Goal: Communication & Community: Share content

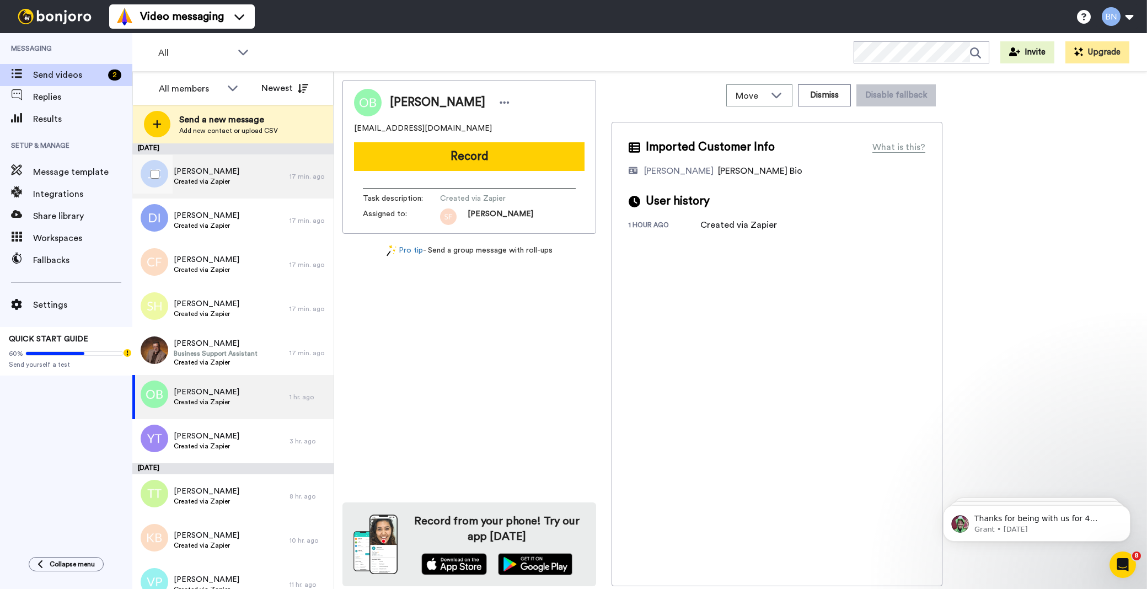
click at [210, 177] on span "Created via Zapier" at bounding box center [207, 181] width 66 height 9
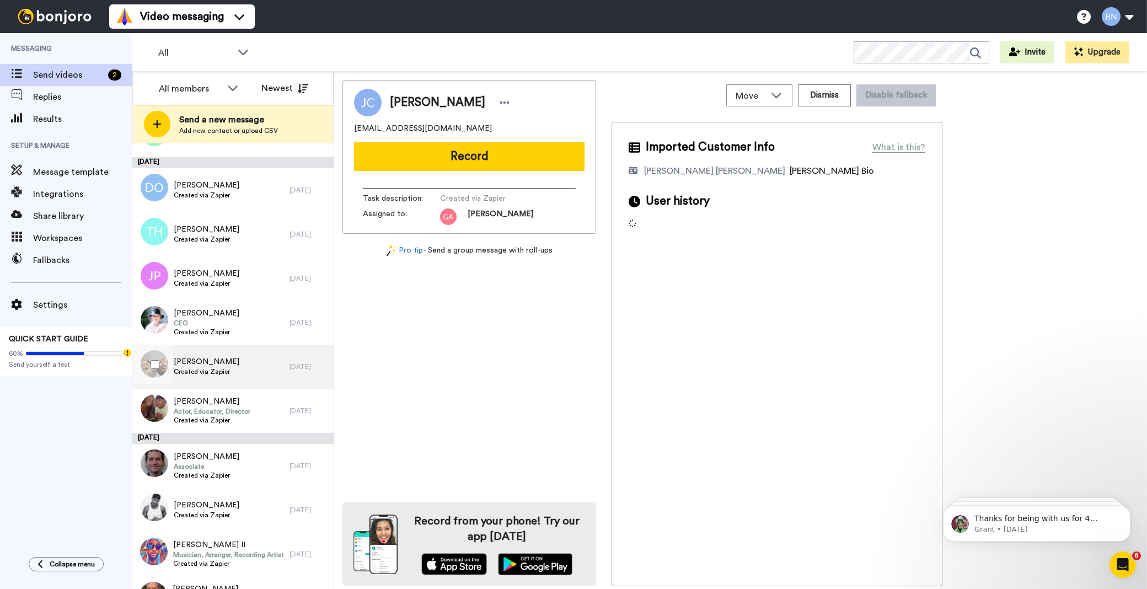
scroll to position [2234, 0]
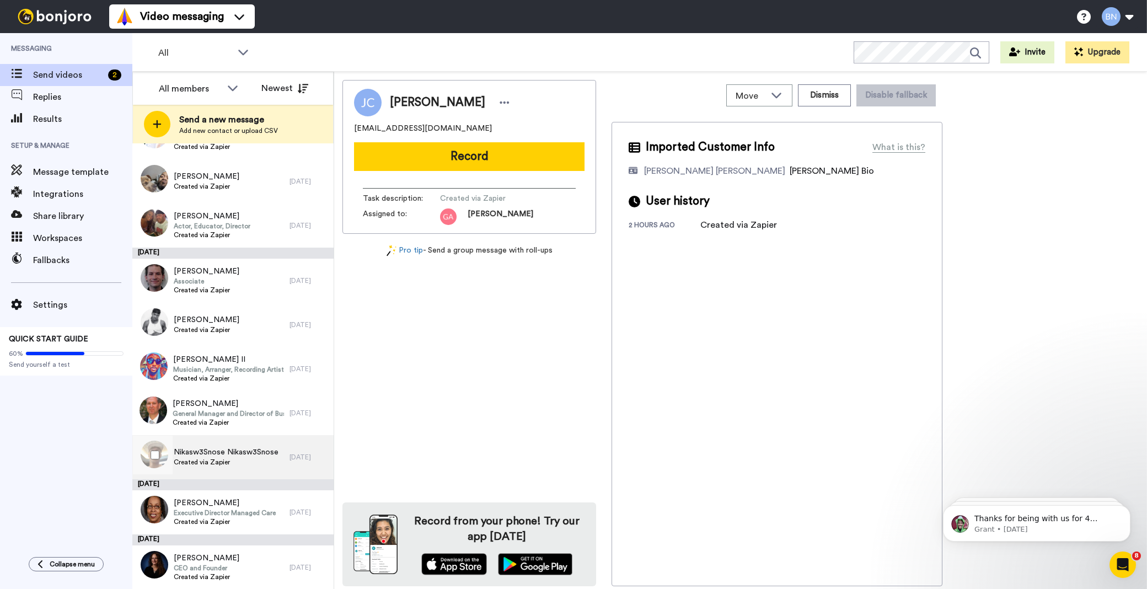
click at [217, 445] on div "Nikasw3Snose Nikasw3Snose Created via Zapier" at bounding box center [210, 457] width 157 height 44
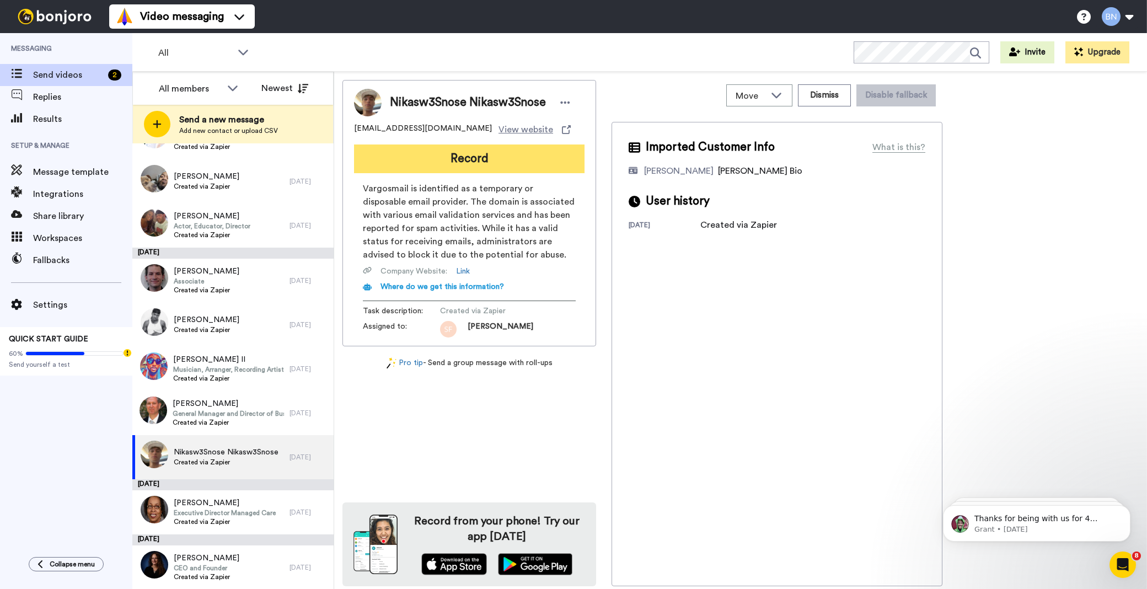
click at [481, 157] on button "Record" at bounding box center [469, 158] width 231 height 29
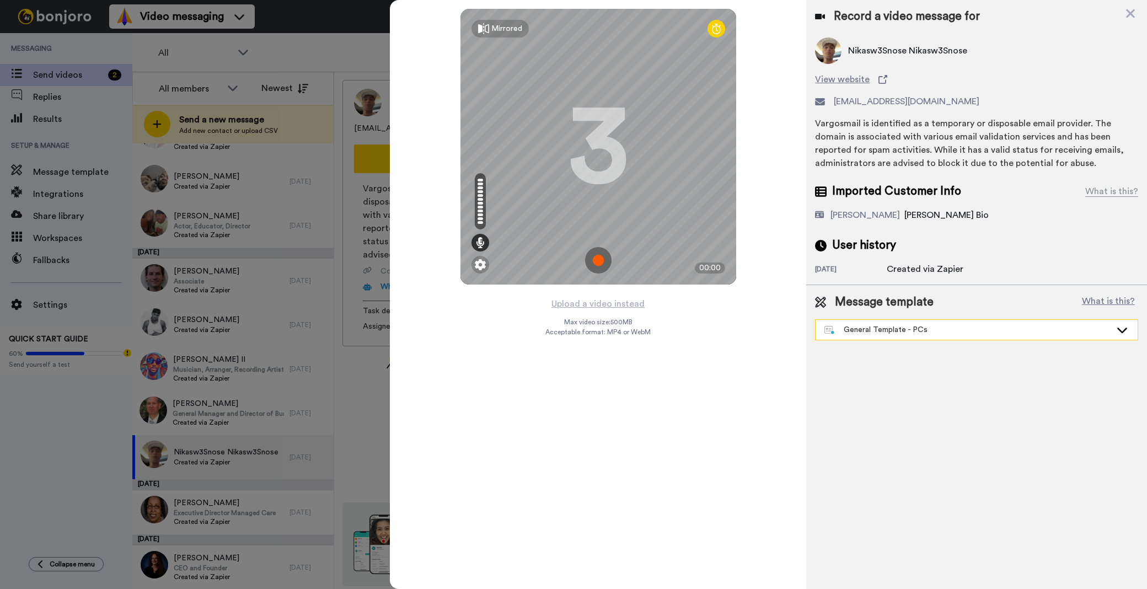
click at [936, 332] on div "General Template - PCs" at bounding box center [968, 329] width 287 height 11
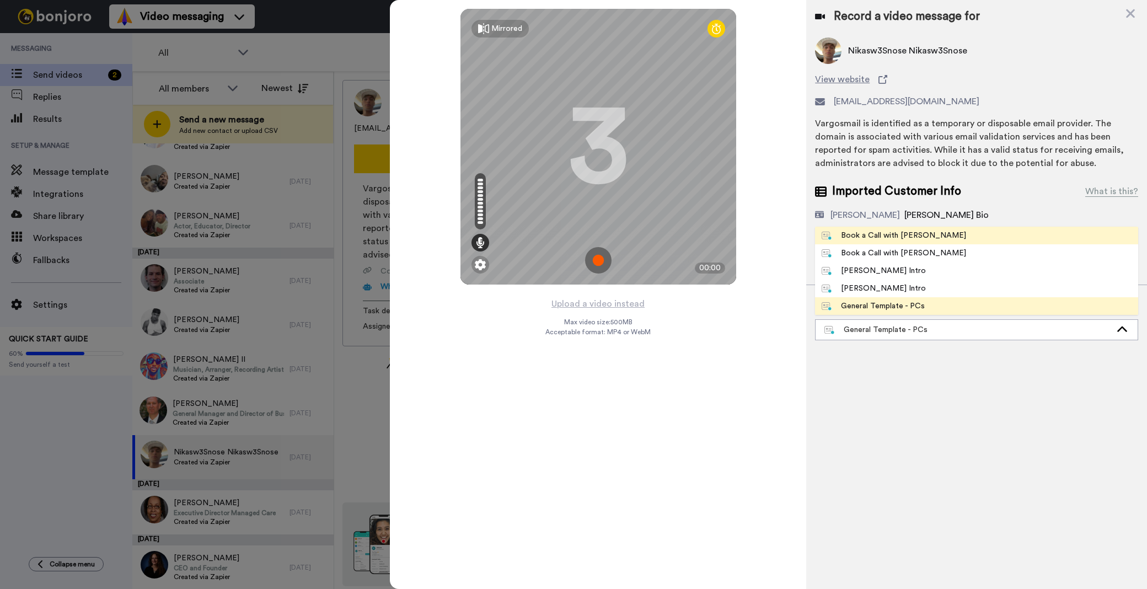
click at [935, 243] on li "Book a Call with Bruce" at bounding box center [976, 236] width 323 height 18
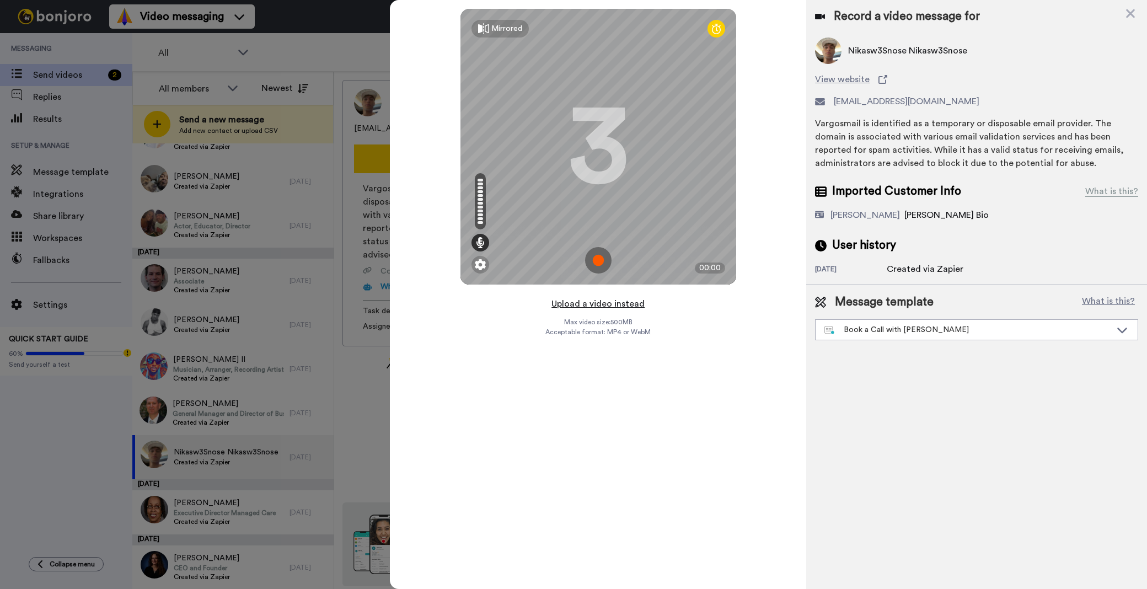
click at [614, 303] on button "Upload a video instead" at bounding box center [598, 304] width 100 height 14
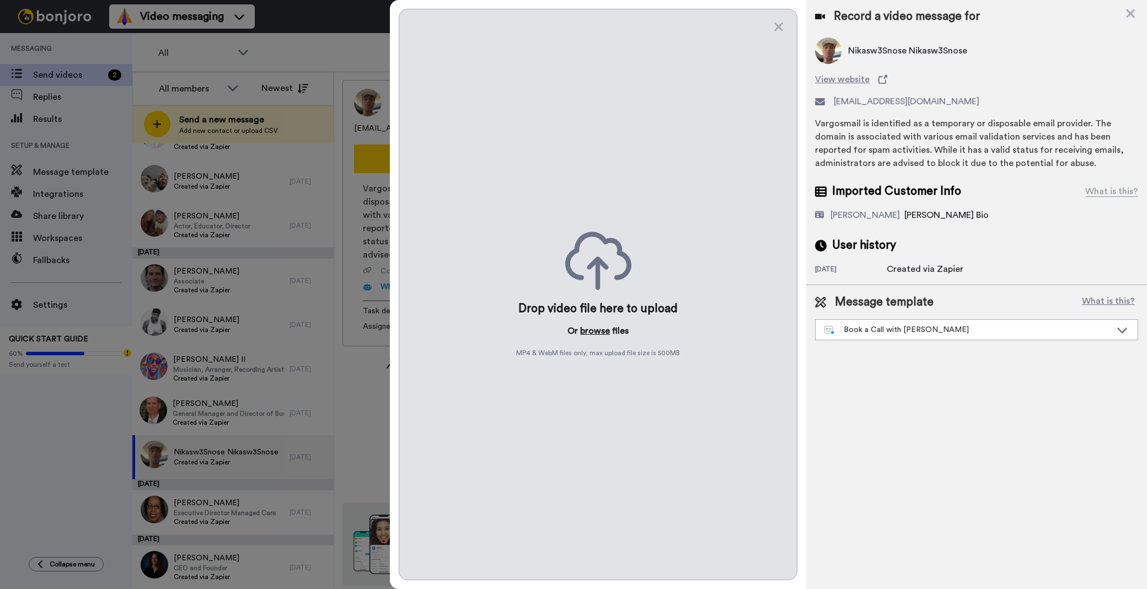
click at [604, 332] on button "browse" at bounding box center [595, 330] width 30 height 13
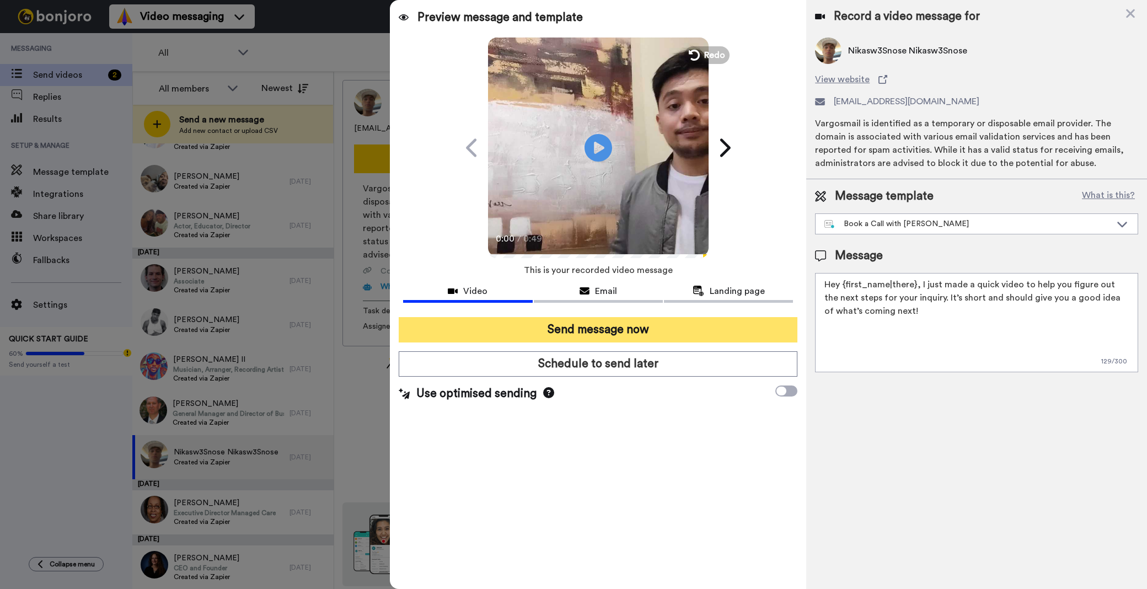
click at [543, 333] on button "Send message now" at bounding box center [598, 329] width 399 height 25
